Goal: Task Accomplishment & Management: Use online tool/utility

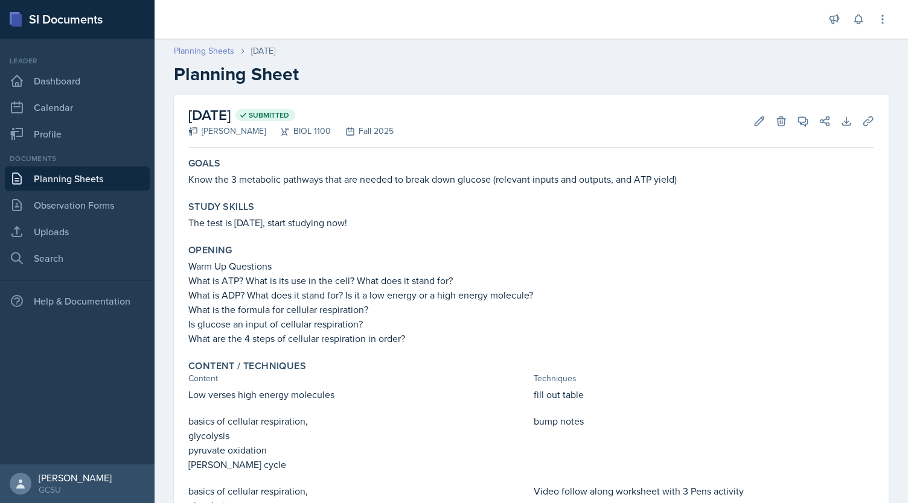
click at [208, 55] on link "Planning Sheets" at bounding box center [204, 51] width 60 height 13
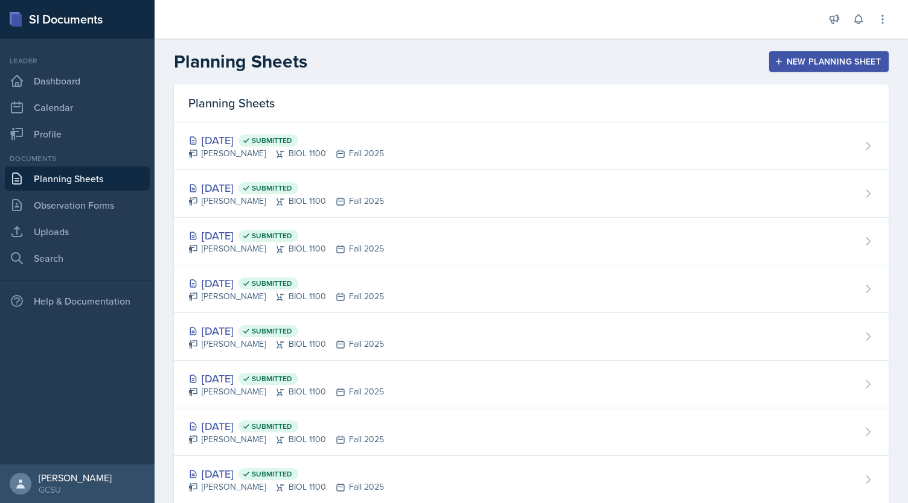
click at [822, 63] on div "New Planning Sheet" at bounding box center [829, 62] width 104 height 10
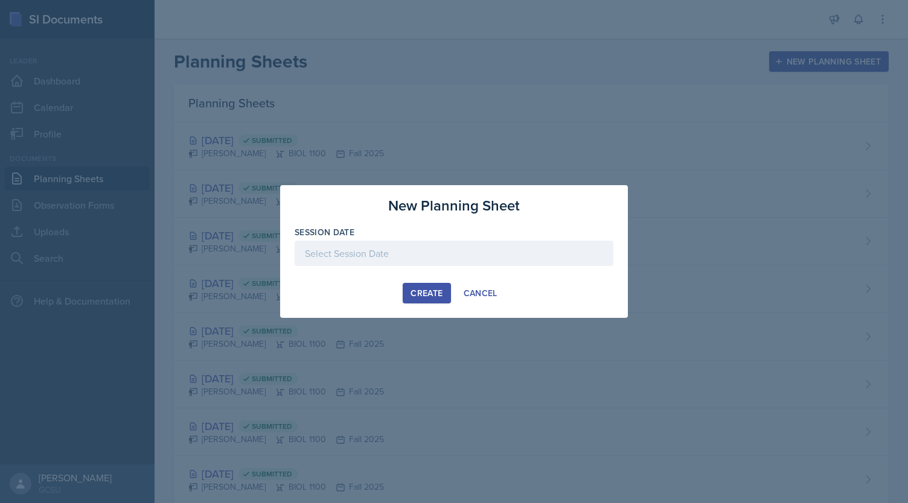
click at [412, 259] on div at bounding box center [454, 253] width 319 height 25
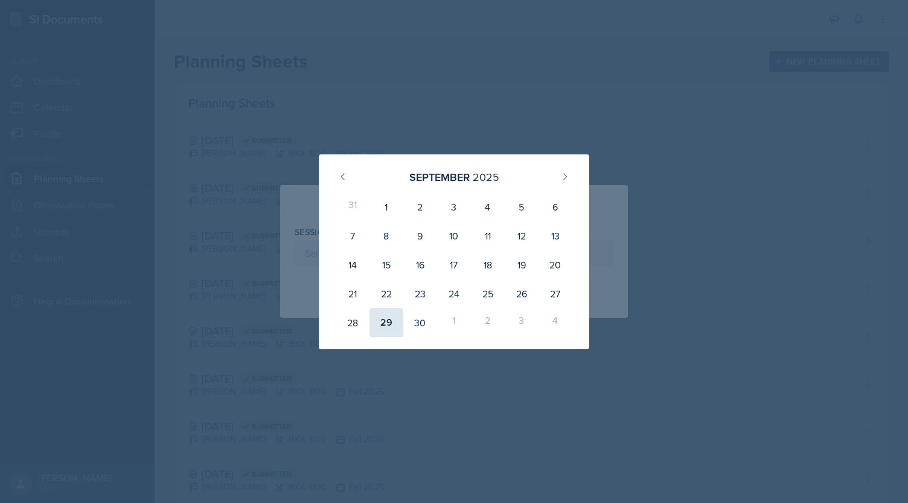
click at [381, 320] on div "29" at bounding box center [386, 322] width 34 height 29
type input "[DATE]"
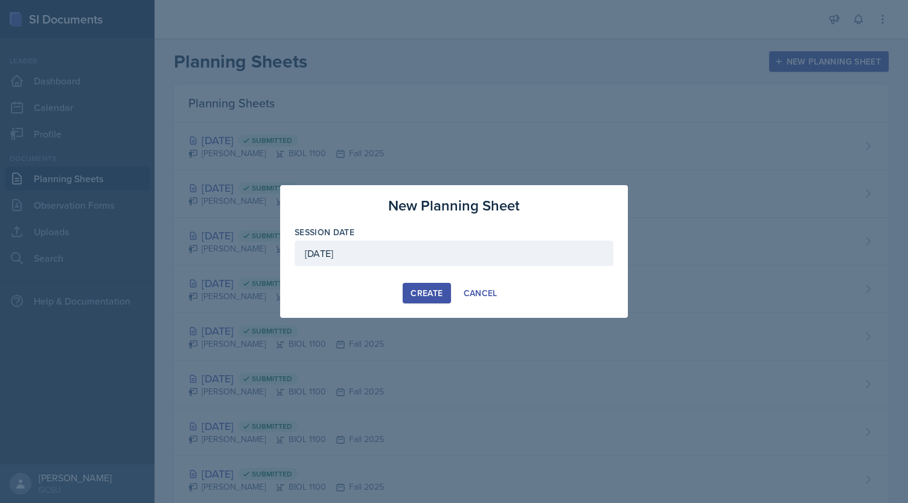
click at [416, 293] on div "Create" at bounding box center [426, 293] width 32 height 10
